Goal: Information Seeking & Learning: Learn about a topic

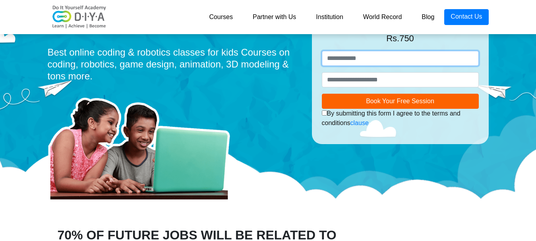
click at [357, 58] on input "text" at bounding box center [400, 58] width 157 height 15
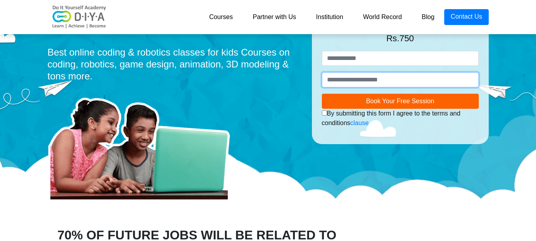
click at [376, 85] on input "number" at bounding box center [400, 79] width 157 height 15
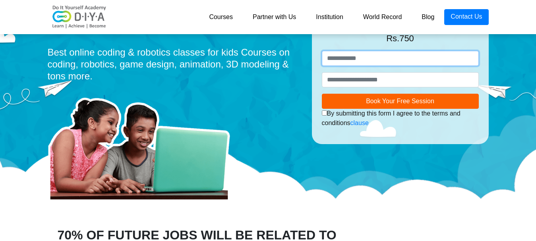
click at [368, 54] on input "text" at bounding box center [400, 58] width 157 height 15
